Goal: Task Accomplishment & Management: Manage account settings

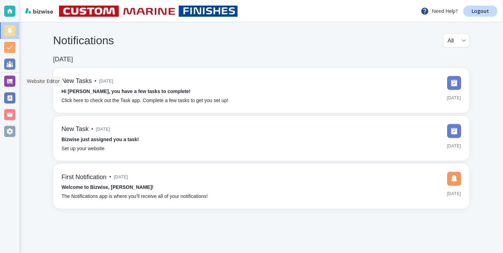
click at [14, 82] on div at bounding box center [9, 81] width 11 height 11
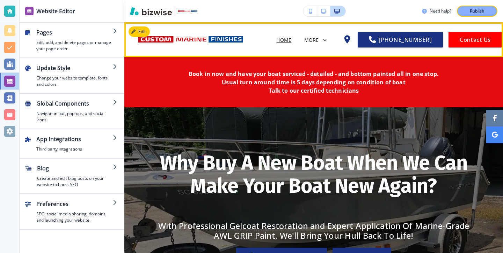
click at [313, 35] on div "MORE" at bounding box center [316, 40] width 24 height 13
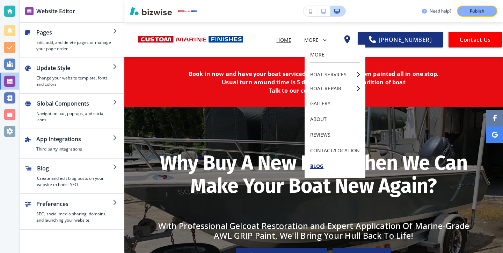
click at [318, 162] on p "BLOG" at bounding box center [335, 166] width 50 height 16
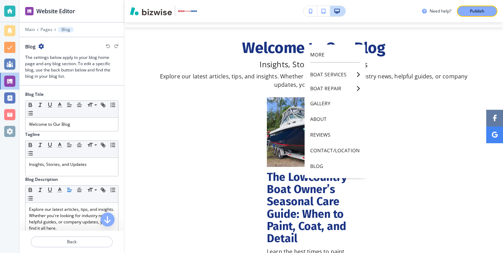
scroll to position [35, 0]
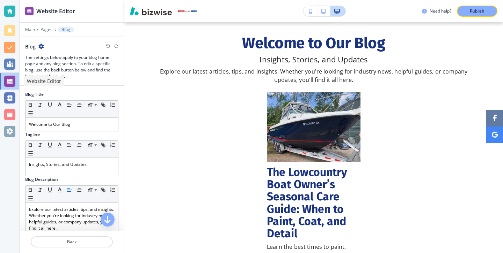
click at [14, 82] on div at bounding box center [9, 81] width 11 height 11
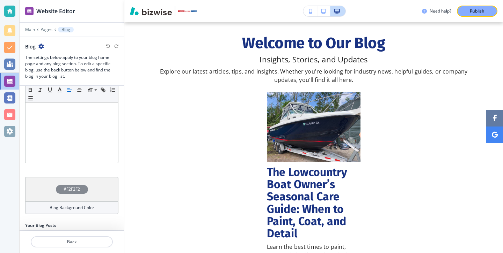
scroll to position [176, 0]
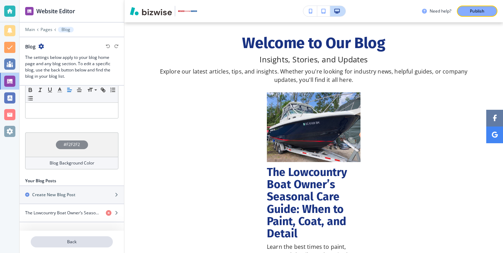
click at [79, 240] on p "Back" at bounding box center [71, 242] width 81 height 6
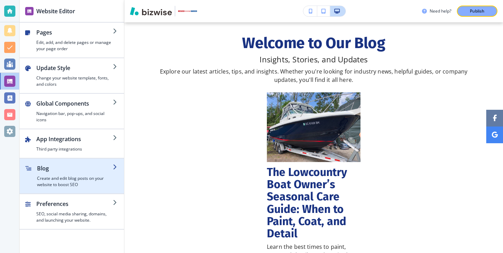
click at [80, 169] on h2 "Blog" at bounding box center [75, 168] width 76 height 8
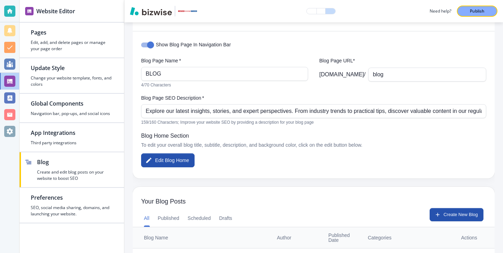
scroll to position [57, 0]
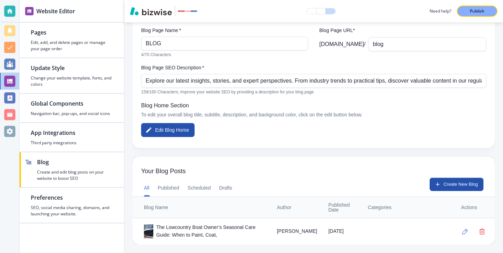
click at [190, 230] on div "The Lowcountry Boat Owner’s Seasonal Care Guide: When to Paint, Coat," at bounding box center [205, 231] width 122 height 15
click at [150, 231] on img at bounding box center [151, 232] width 14 height 14
click at [467, 238] on button "button" at bounding box center [465, 232] width 14 height 14
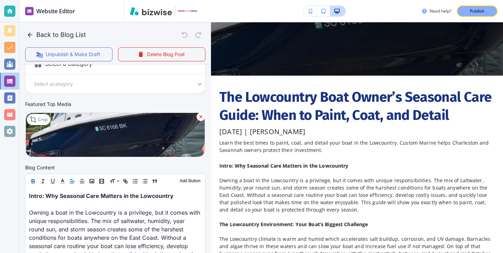
scroll to position [137, 0]
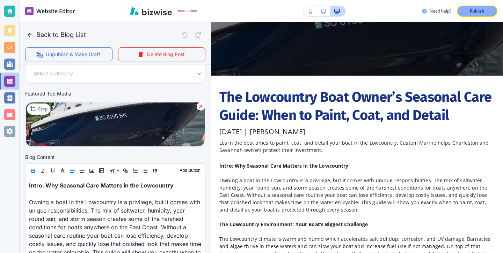
click at [123, 138] on img at bounding box center [114, 124] width 179 height 45
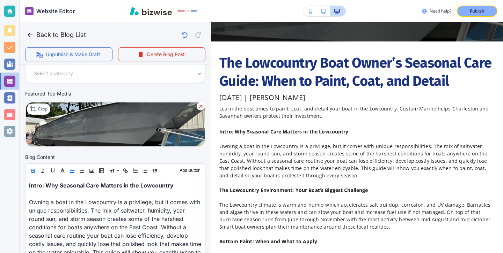
scroll to position [0, 0]
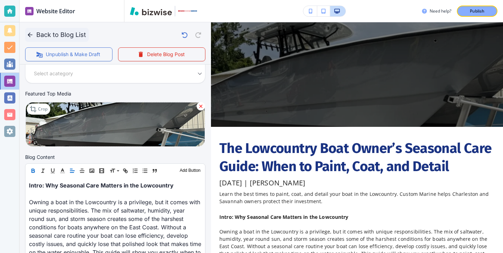
click at [68, 32] on button "Back to Blog List" at bounding box center [57, 35] width 64 height 14
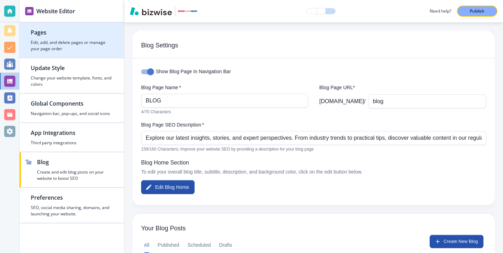
click at [37, 33] on h2 "Pages" at bounding box center [72, 32] width 82 height 8
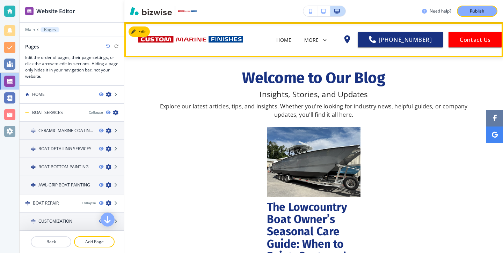
click at [327, 41] on icon at bounding box center [325, 40] width 6 height 6
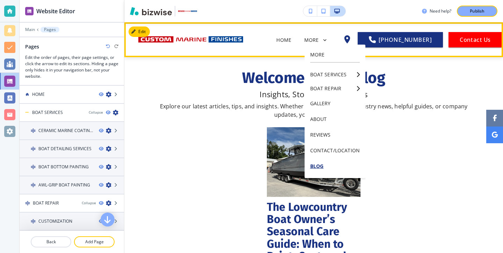
click at [323, 167] on p "BLOG" at bounding box center [335, 166] width 50 height 16
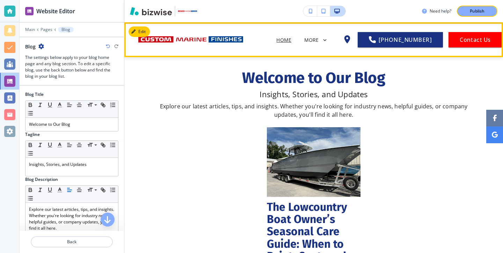
click at [280, 43] on span "HOME" at bounding box center [283, 40] width 29 height 28
click at [280, 42] on p "HOME" at bounding box center [283, 39] width 15 height 7
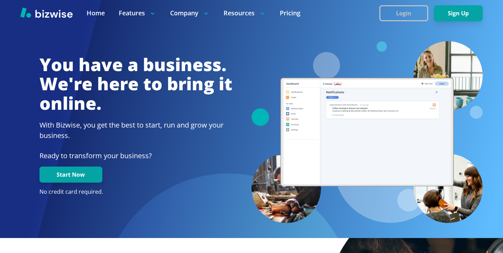
click at [412, 18] on button "Login" at bounding box center [403, 13] width 49 height 16
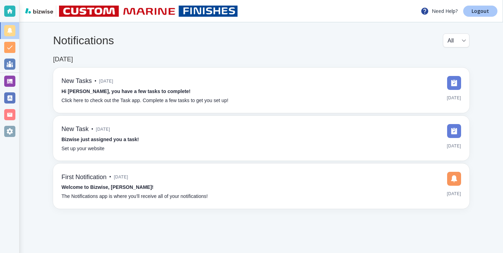
click at [488, 14] on p "Logout" at bounding box center [479, 11] width 17 height 5
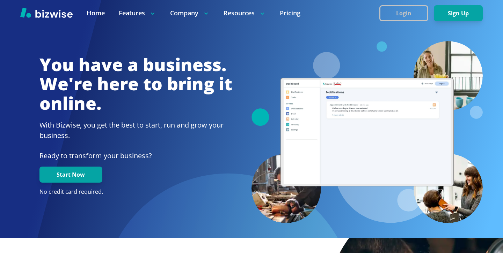
click at [382, 17] on button "Login" at bounding box center [403, 13] width 49 height 16
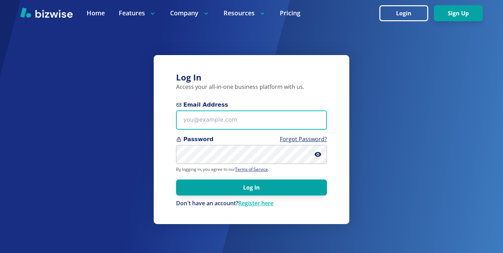
click at [229, 118] on input "Email Address" at bounding box center [251, 120] width 151 height 19
paste input "kelseyurek@gmail.com"
type input "kelseyurek@gmail.com"
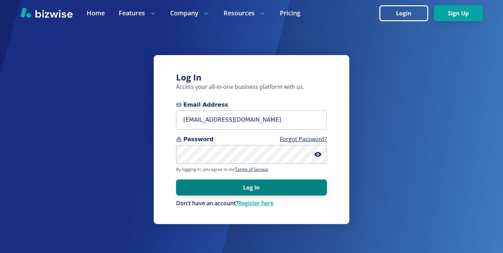
click at [214, 195] on button "Log In" at bounding box center [251, 188] width 151 height 16
